Goal: Book appointment/travel/reservation

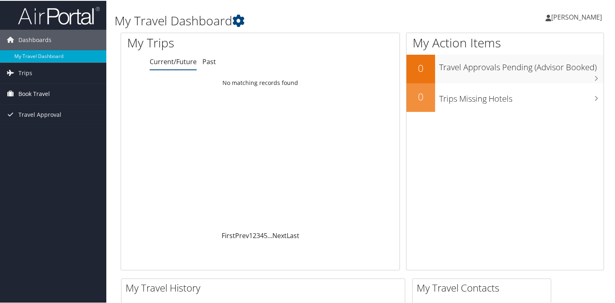
click at [38, 95] on span "Book Travel" at bounding box center [33, 93] width 31 height 20
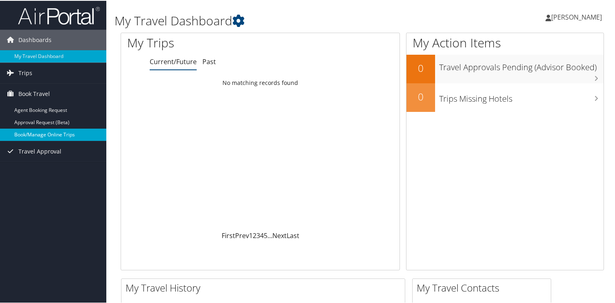
click at [47, 139] on link "Book/Manage Online Trips" at bounding box center [53, 134] width 106 height 12
click at [64, 138] on link "Book/Manage Online Trips" at bounding box center [53, 134] width 106 height 12
